Goal: Navigation & Orientation: Find specific page/section

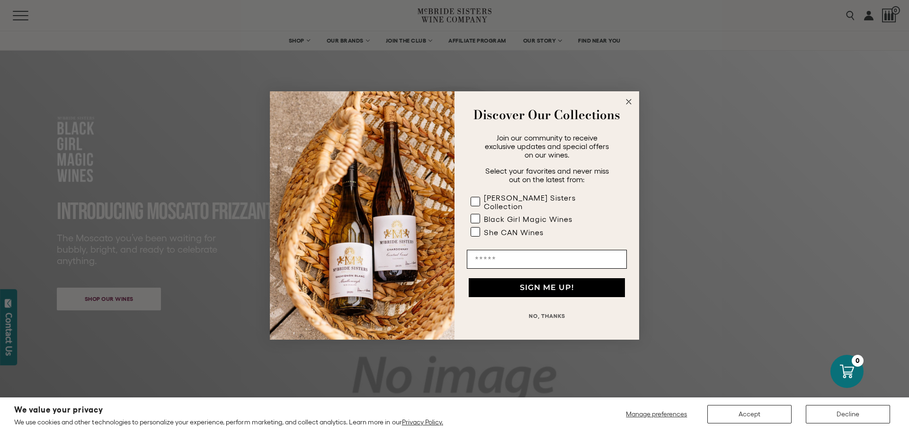
click at [627, 103] on circle "Close dialog" at bounding box center [629, 102] width 11 height 11
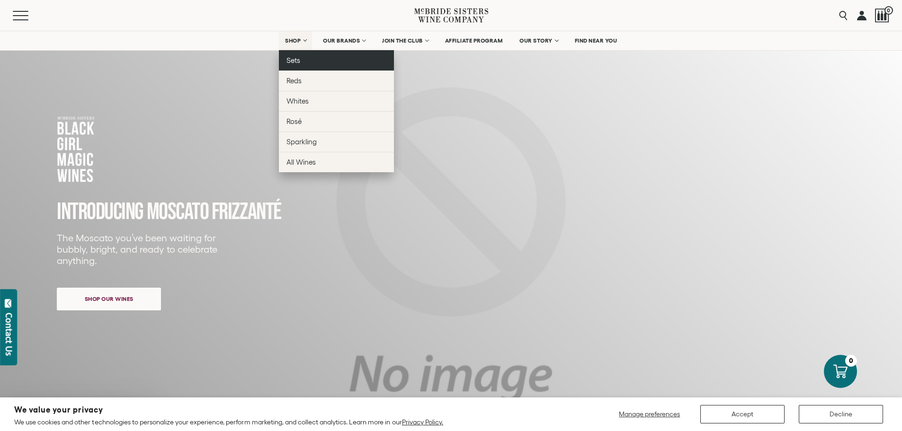
click at [329, 66] on link "Sets" at bounding box center [336, 60] width 115 height 20
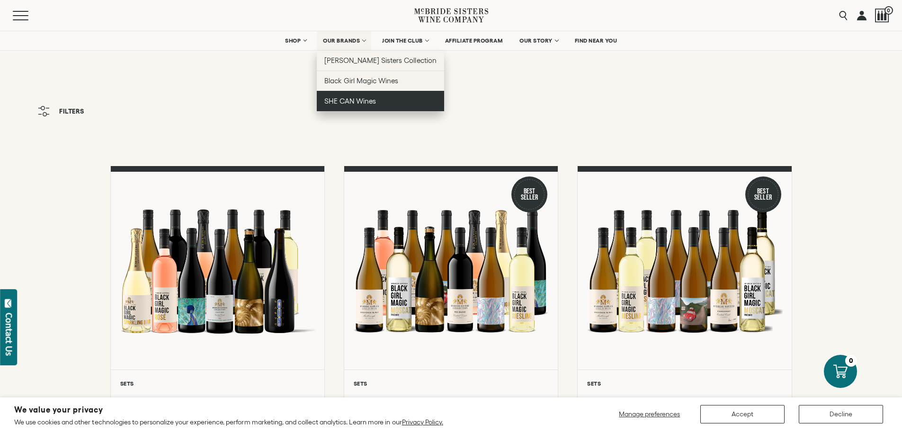
click at [349, 104] on span "SHE CAN Wines" at bounding box center [350, 101] width 52 height 8
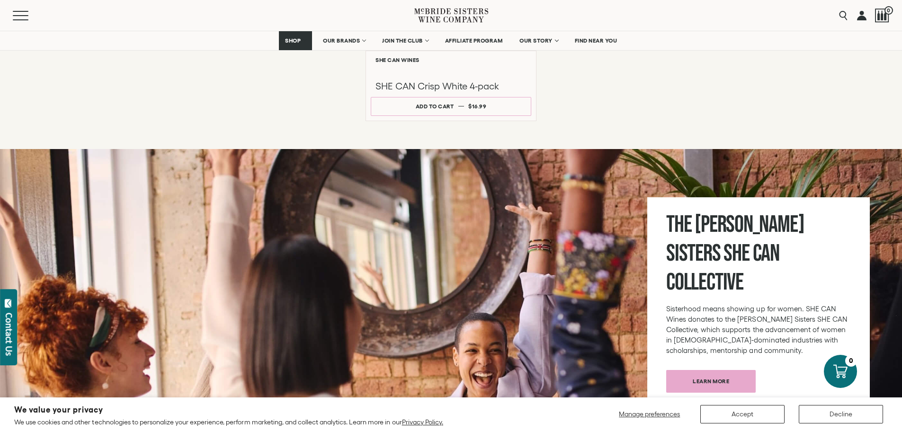
scroll to position [367, 0]
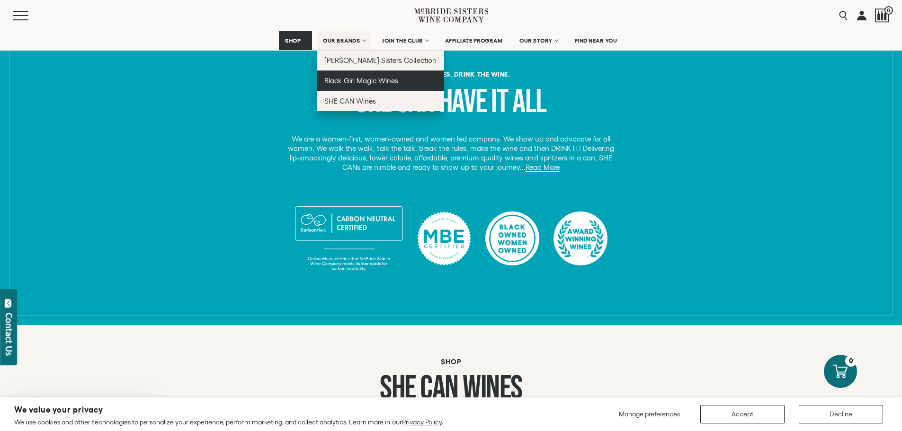
click at [358, 75] on link "Black Girl Magic Wines" at bounding box center [380, 81] width 127 height 20
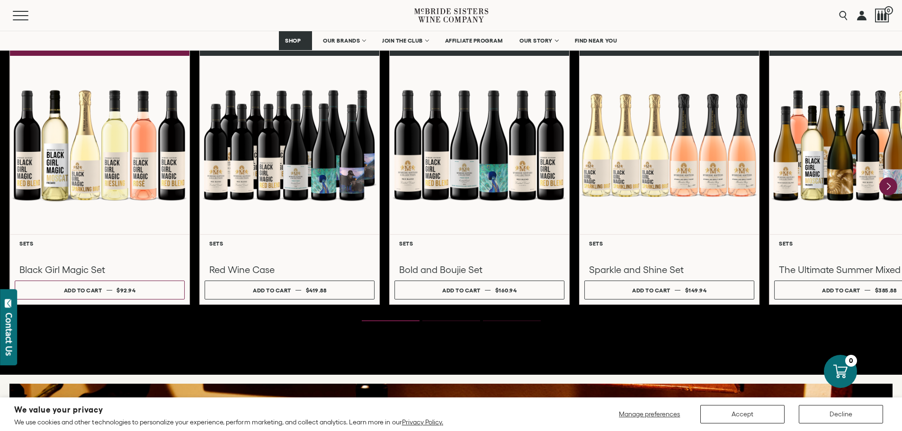
scroll to position [1137, 0]
